Goal: Task Accomplishment & Management: Complete application form

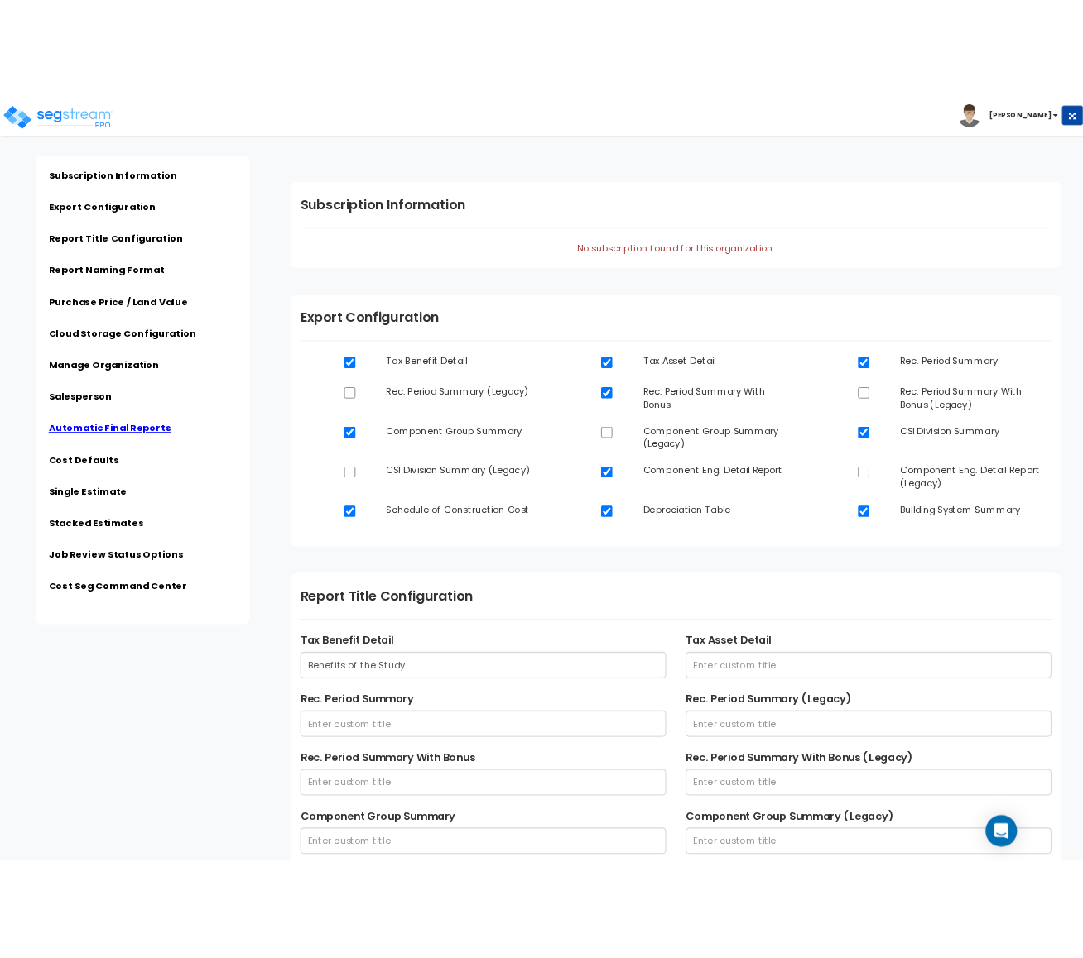
scroll to position [3951, 0]
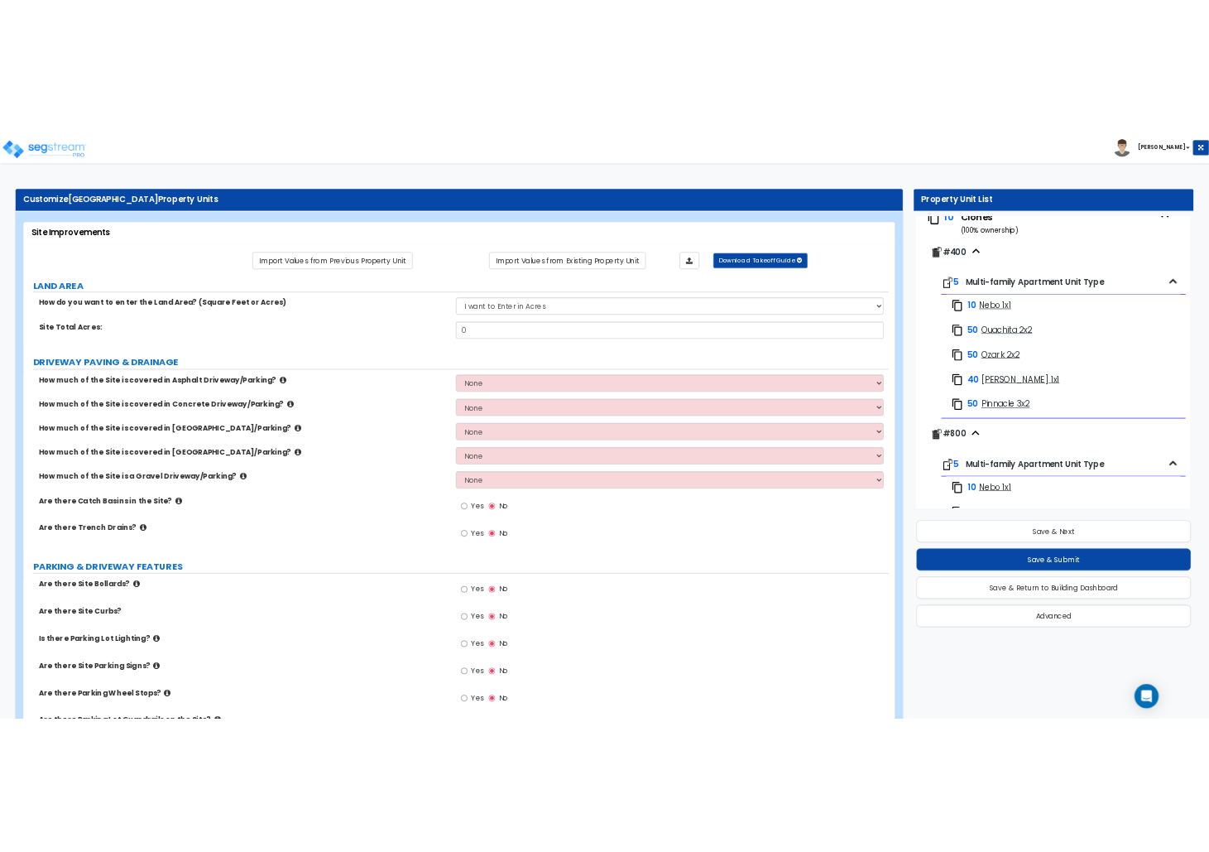
scroll to position [497, 0]
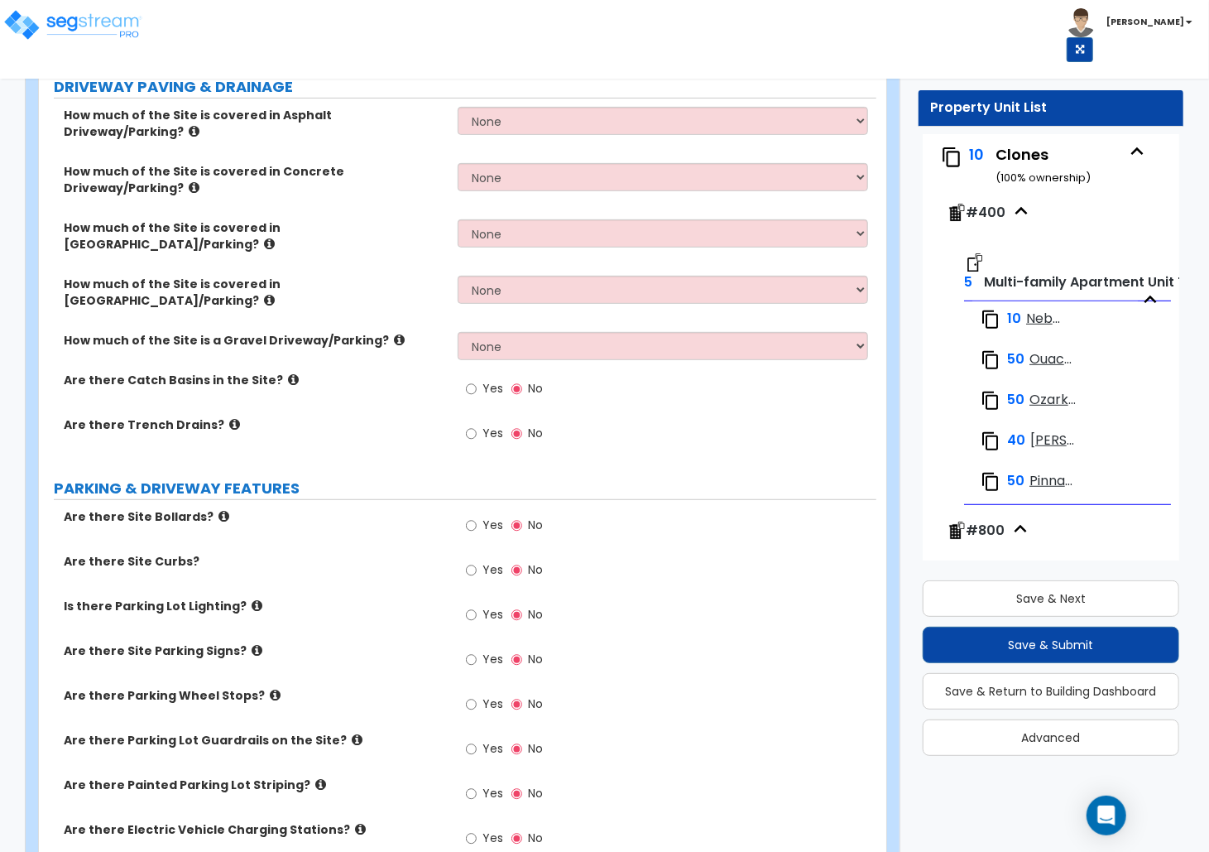
click at [389, 598] on div "Is there Parking Lot Lighting? Yes No" at bounding box center [458, 620] width 838 height 45
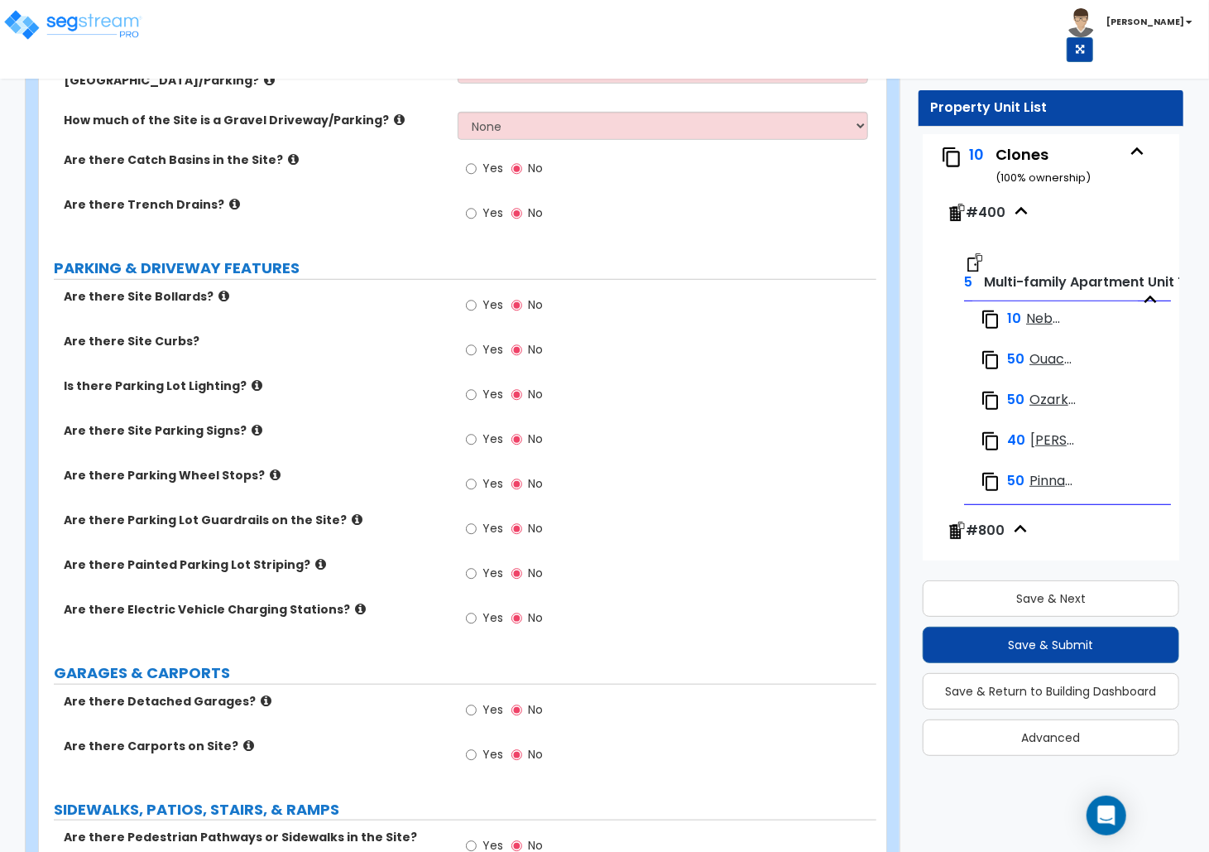
click at [389, 601] on div "Are there Electric Vehicle Charging Stations? Yes No" at bounding box center [458, 623] width 838 height 45
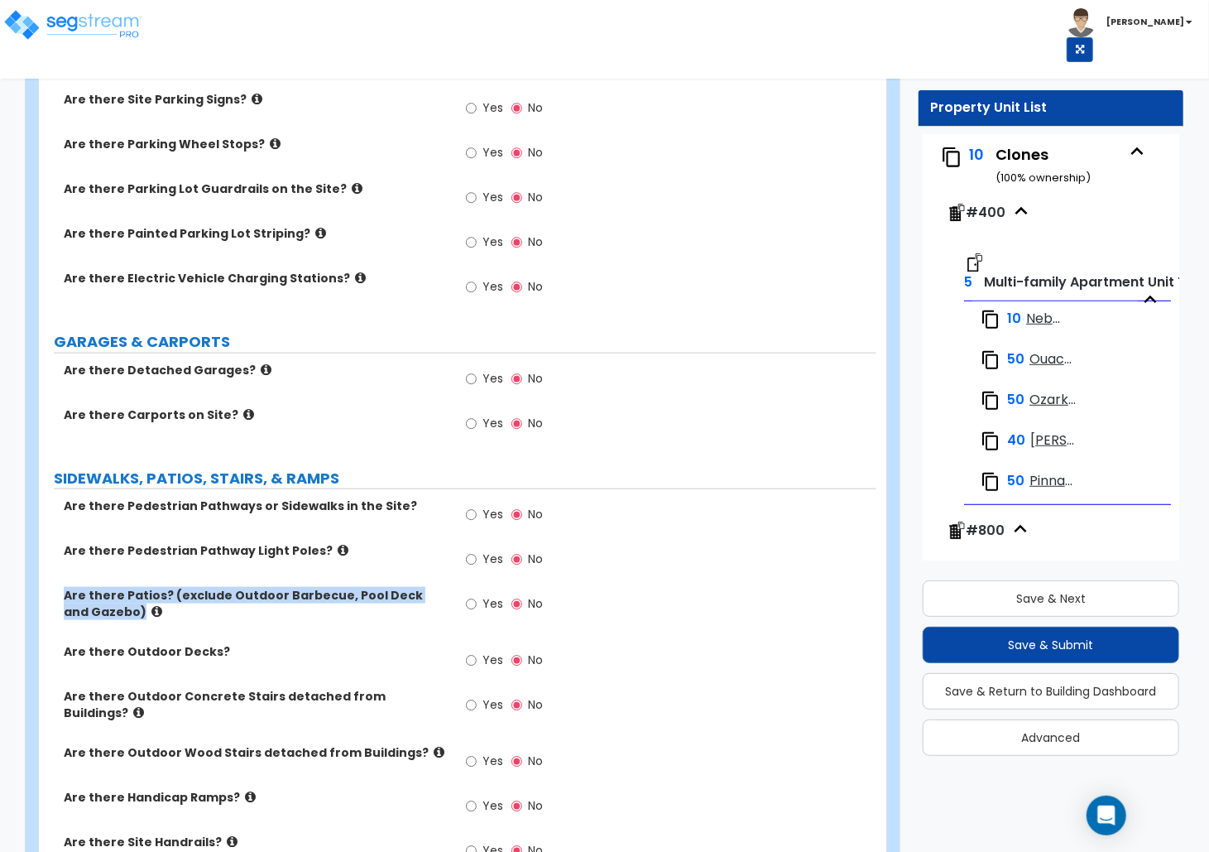
click at [389, 587] on div "Are there Patios? (exclude Outdoor Barbecue, Pool Deck and Gazebo) Yes No" at bounding box center [458, 615] width 838 height 56
